Goal: Information Seeking & Learning: Learn about a topic

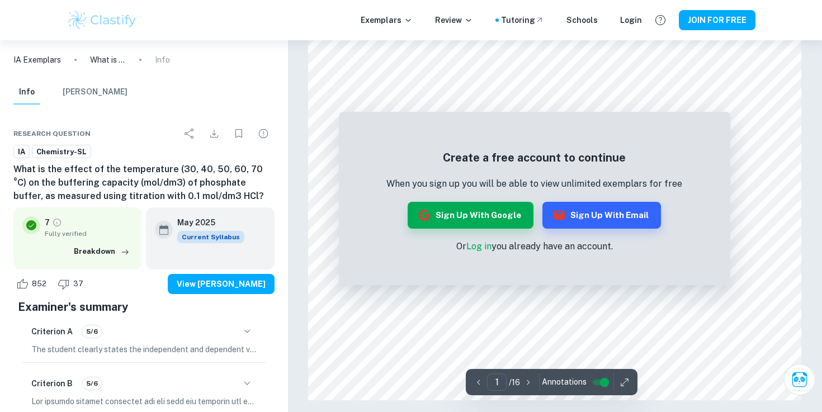
scroll to position [1115, 0]
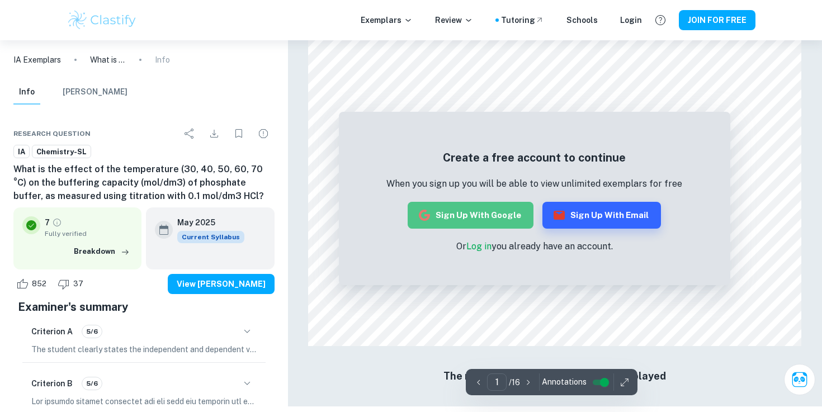
click at [473, 218] on button "Sign up with Google" at bounding box center [470, 215] width 126 height 27
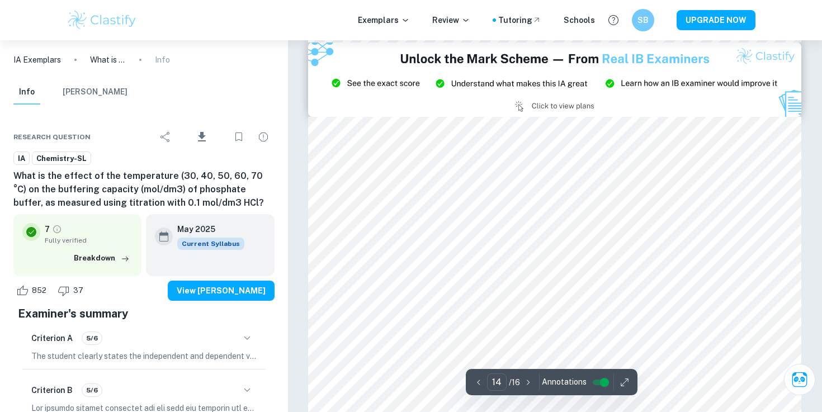
type input "15"
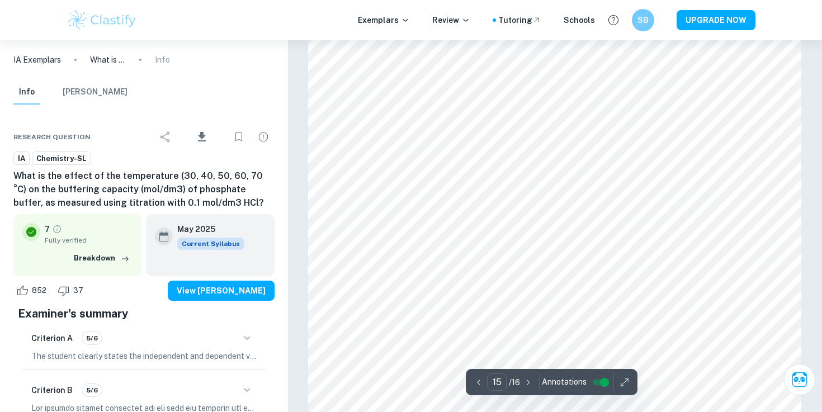
scroll to position [10108, 0]
